Goal: Use online tool/utility: Utilize a website feature to perform a specific function

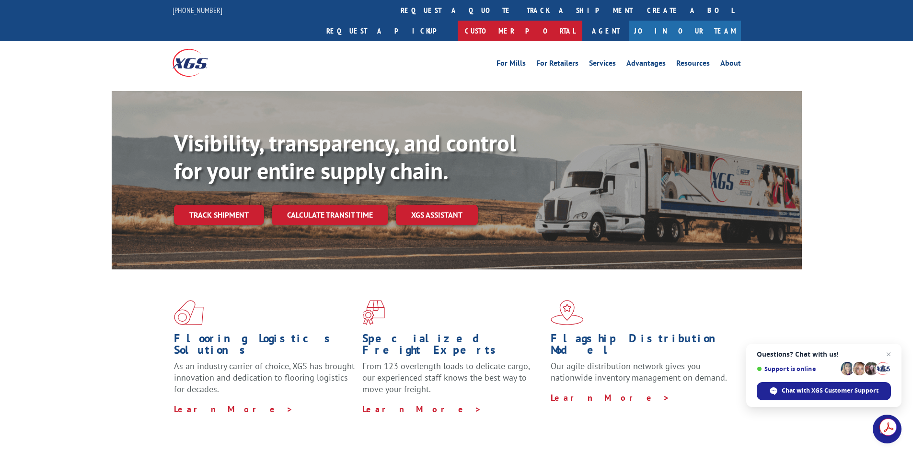
click at [582, 21] on link "Customer Portal" at bounding box center [520, 31] width 125 height 21
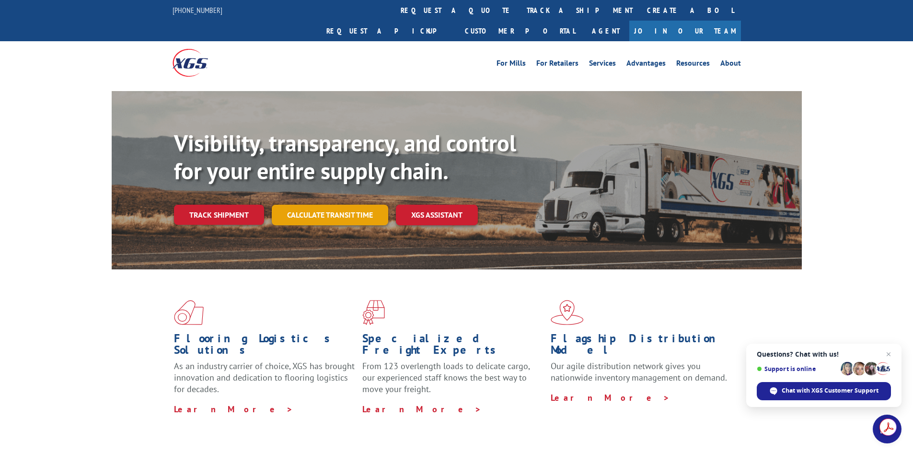
click at [341, 205] on link "Calculate transit time" at bounding box center [330, 215] width 116 height 21
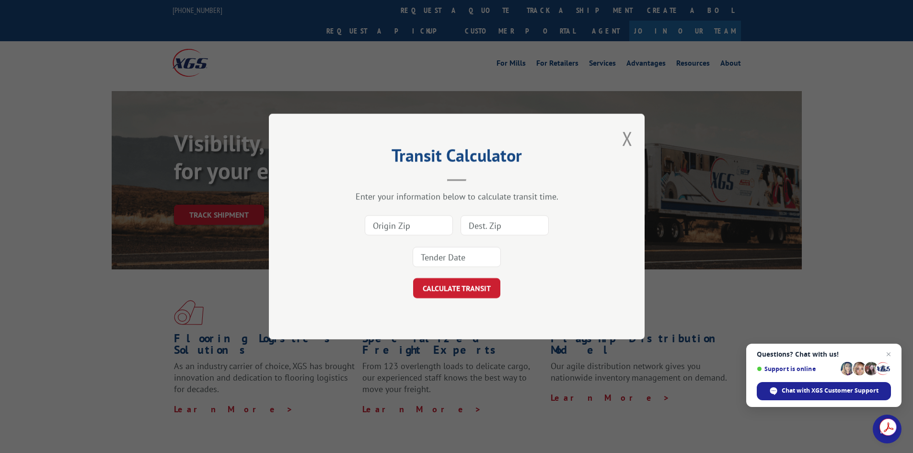
click at [385, 228] on input at bounding box center [409, 225] width 88 height 20
type input "90670"
type input "62025"
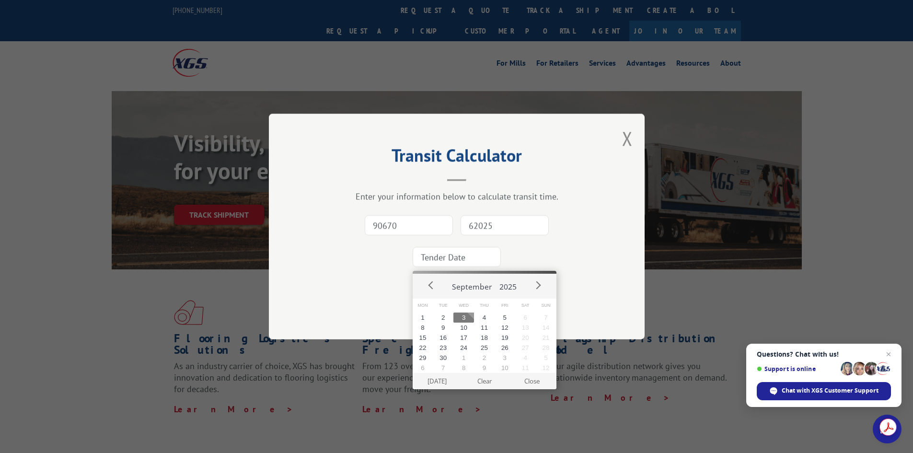
click at [464, 318] on button "3" at bounding box center [463, 317] width 21 height 10
type input "2025-09-03"
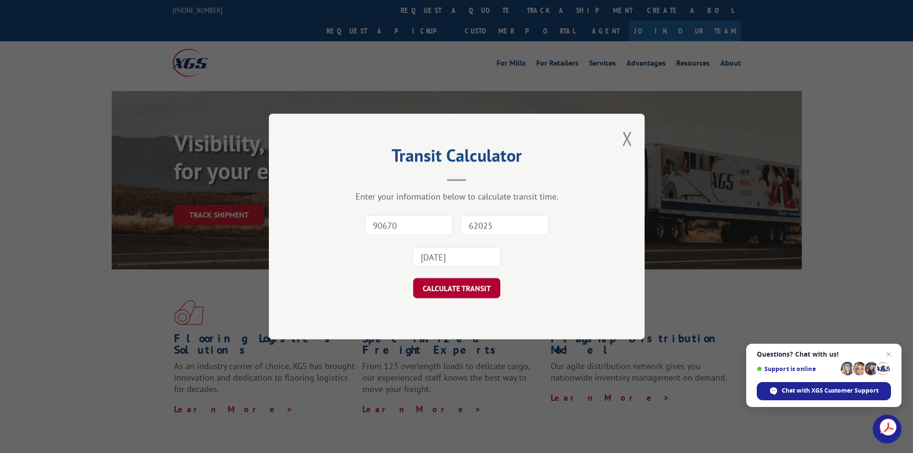
click at [478, 288] on button "CALCULATE TRANSIT" at bounding box center [456, 288] width 87 height 20
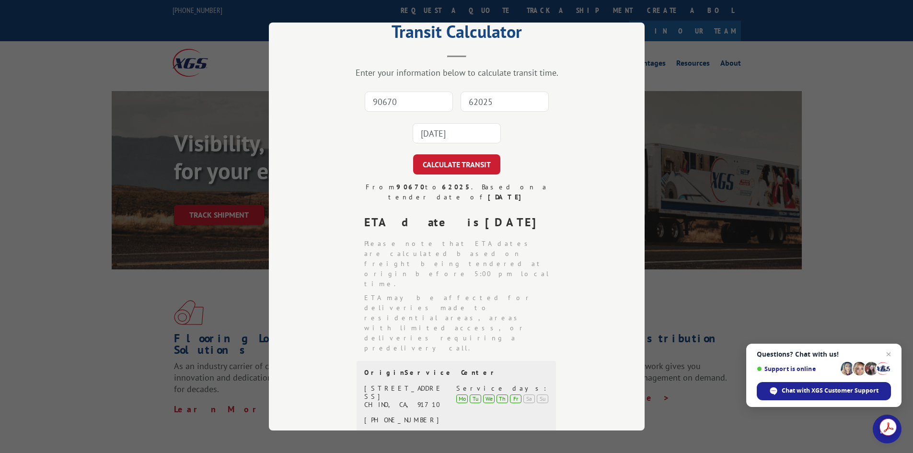
scroll to position [48, 0]
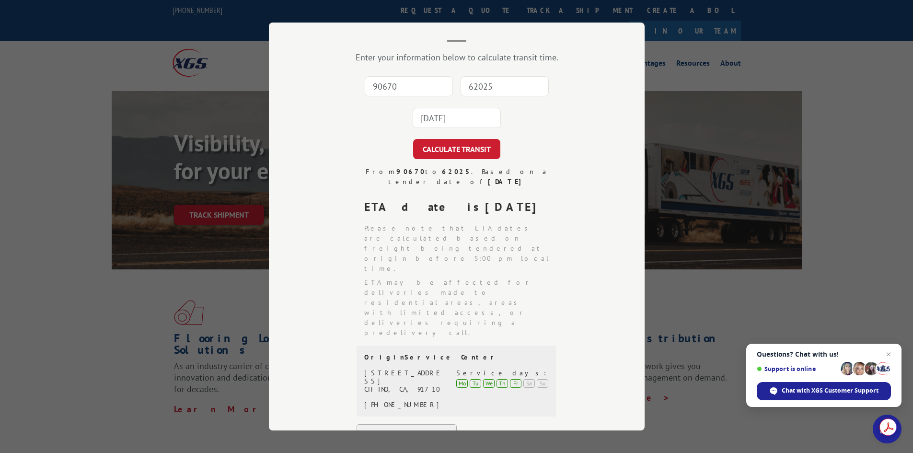
click at [391, 89] on input "90670" at bounding box center [409, 86] width 88 height 20
type input "78660"
type input "62025"
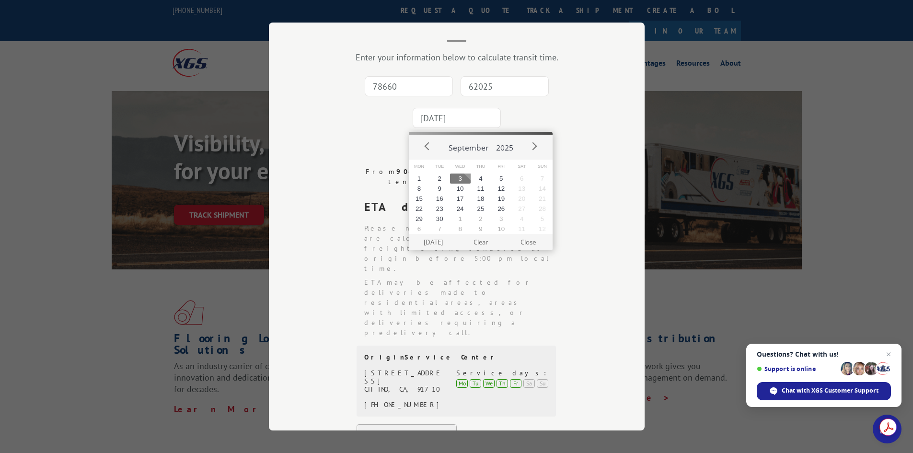
click at [486, 118] on input "2025-09-03" at bounding box center [456, 118] width 88 height 20
click at [463, 178] on button "3" at bounding box center [460, 178] width 21 height 10
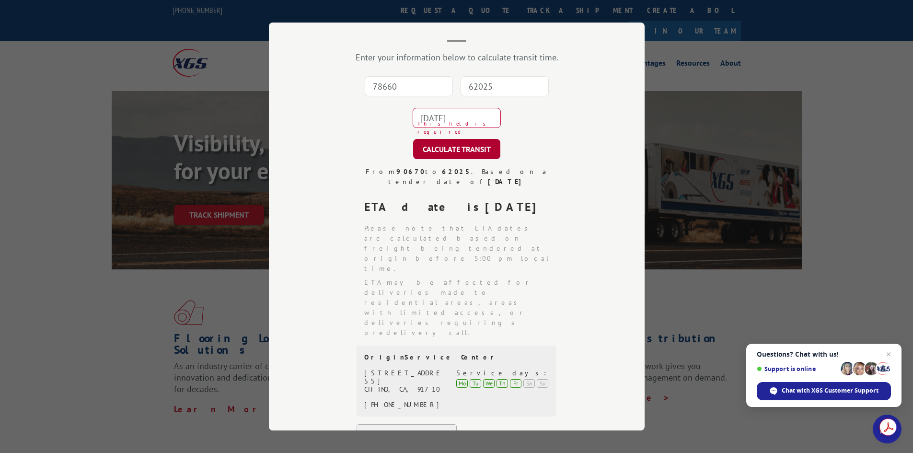
click at [457, 151] on button "CALCULATE TRANSIT" at bounding box center [456, 149] width 87 height 20
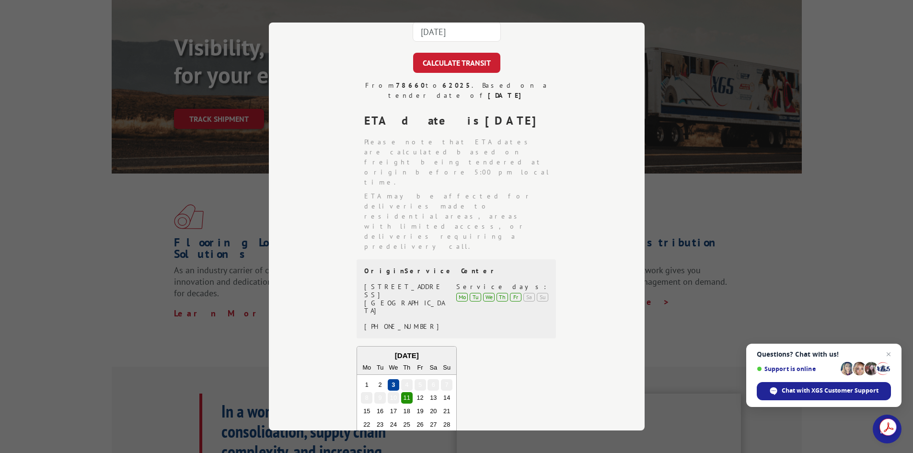
scroll to position [192, 0]
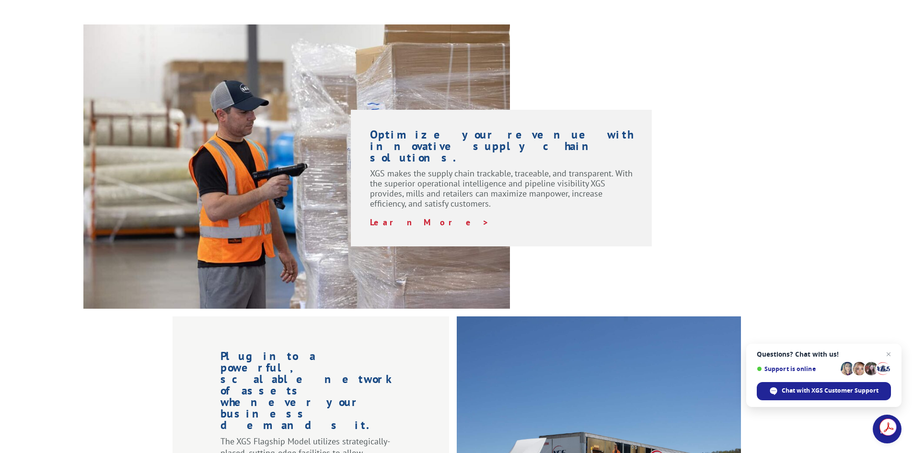
scroll to position [719, 0]
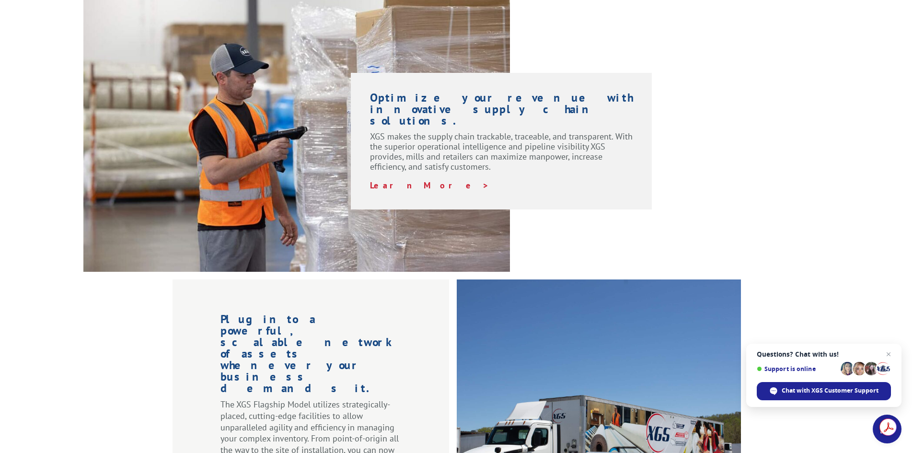
click at [885, 355] on span "Open chat" at bounding box center [887, 353] width 11 height 11
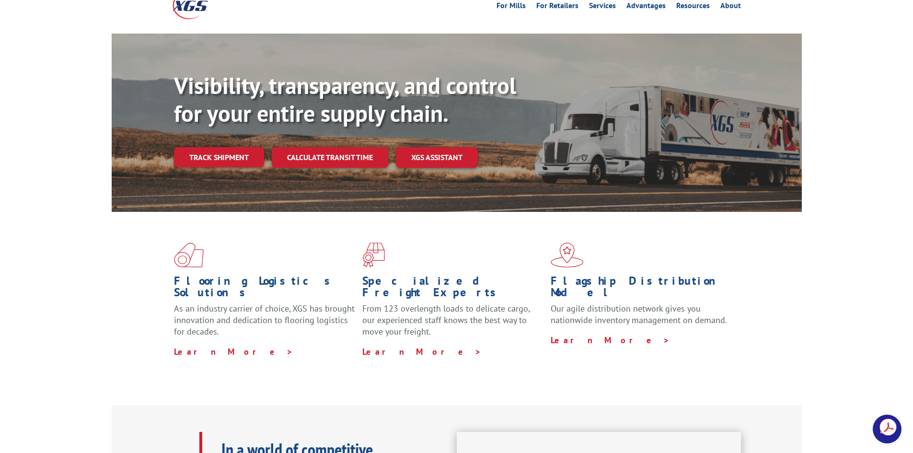
scroll to position [0, 0]
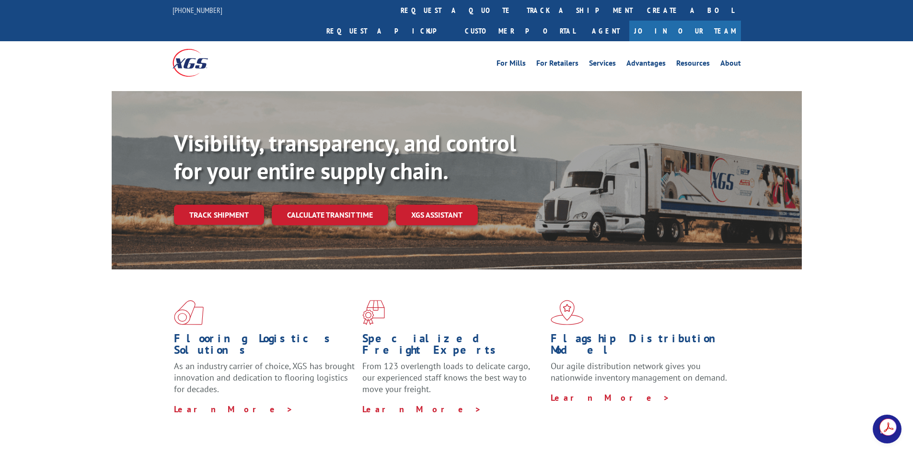
click at [795, 53] on div "For [PERSON_NAME] For Retailers Services Advantages Resources About For [PERSON…" at bounding box center [456, 62] width 913 height 43
click at [582, 21] on link "Customer Portal" at bounding box center [520, 31] width 125 height 21
